Goal: Find specific page/section: Find specific page/section

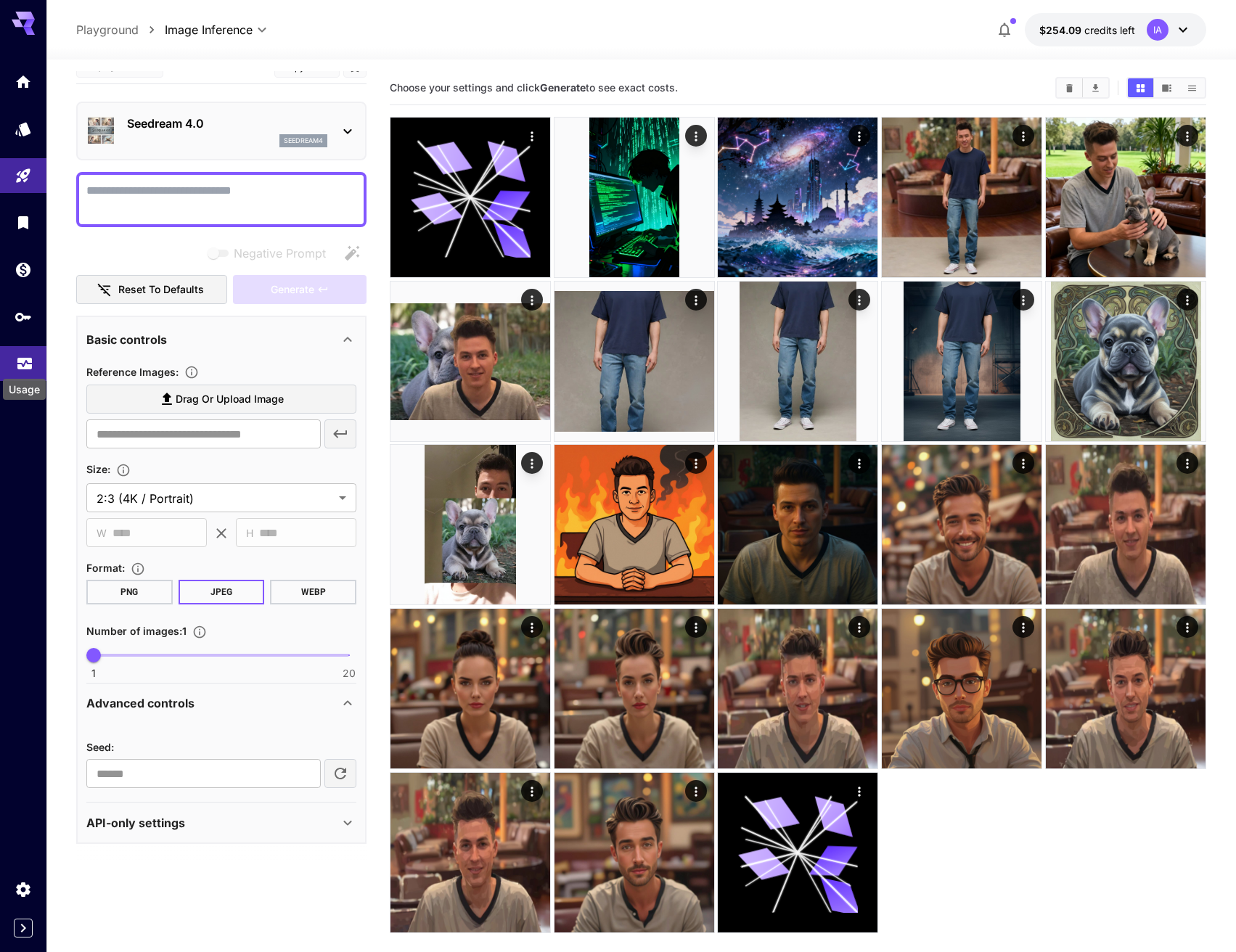
click at [17, 358] on icon "Usage" at bounding box center [25, 359] width 17 height 17
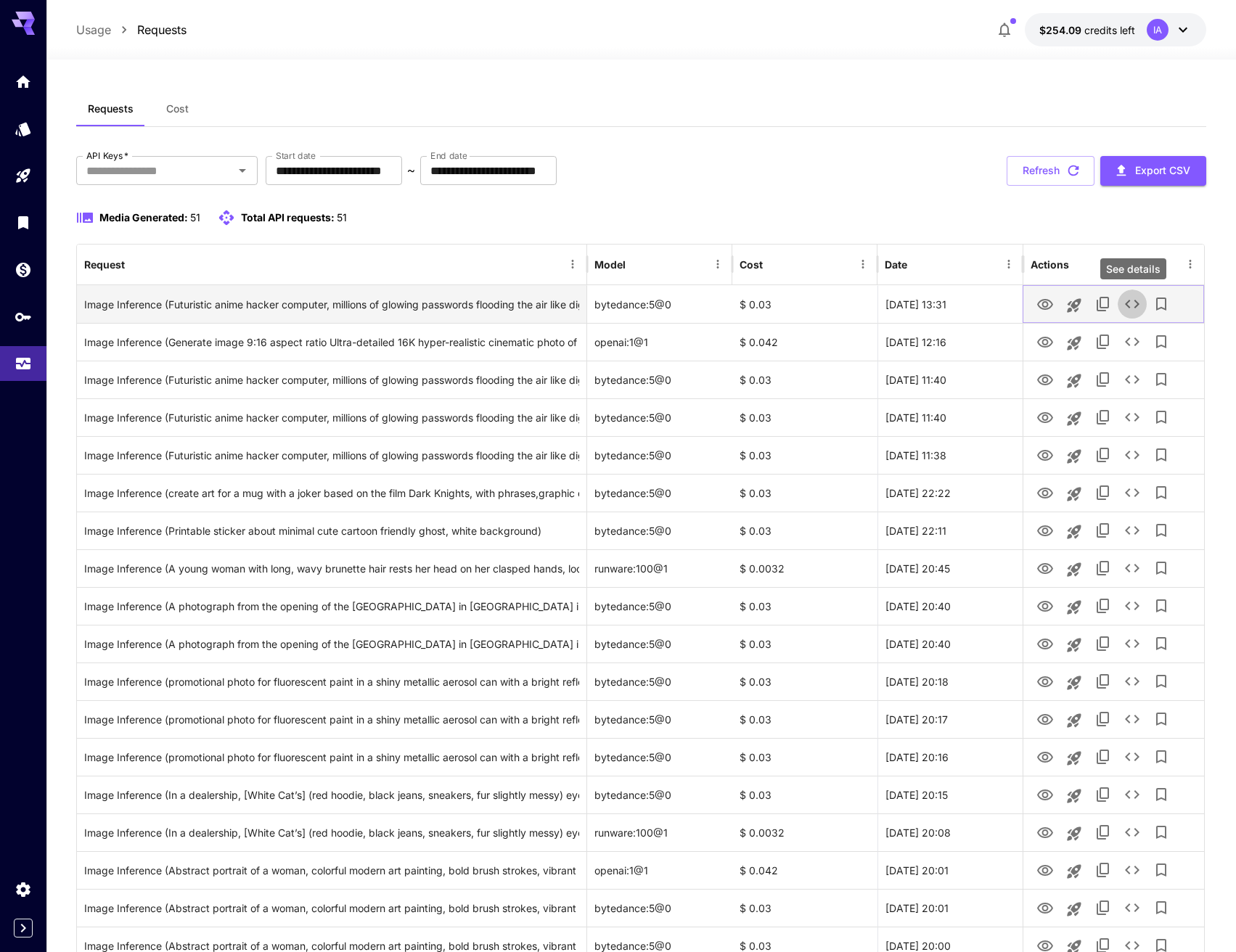
click at [1132, 308] on icon "See details" at bounding box center [1132, 304] width 17 height 17
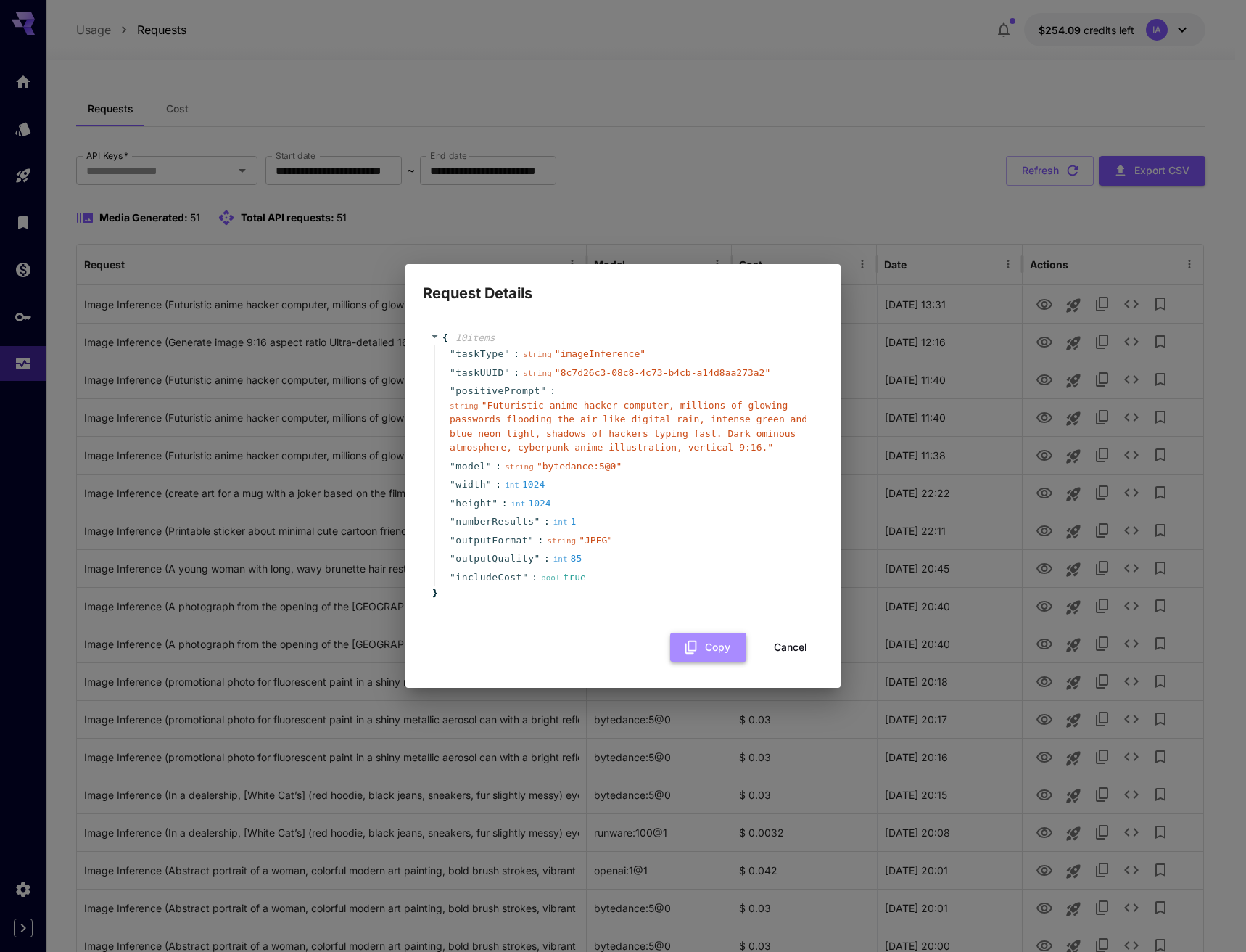
click at [706, 644] on button "Copy" at bounding box center [709, 648] width 76 height 30
click at [97, 40] on div "Request Details { 10 item s " taskType " : string " imageInference " " taskUUID…" at bounding box center [623, 476] width 1246 height 952
click at [782, 657] on button "Cancel" at bounding box center [790, 648] width 65 height 30
